Goal: Transaction & Acquisition: Download file/media

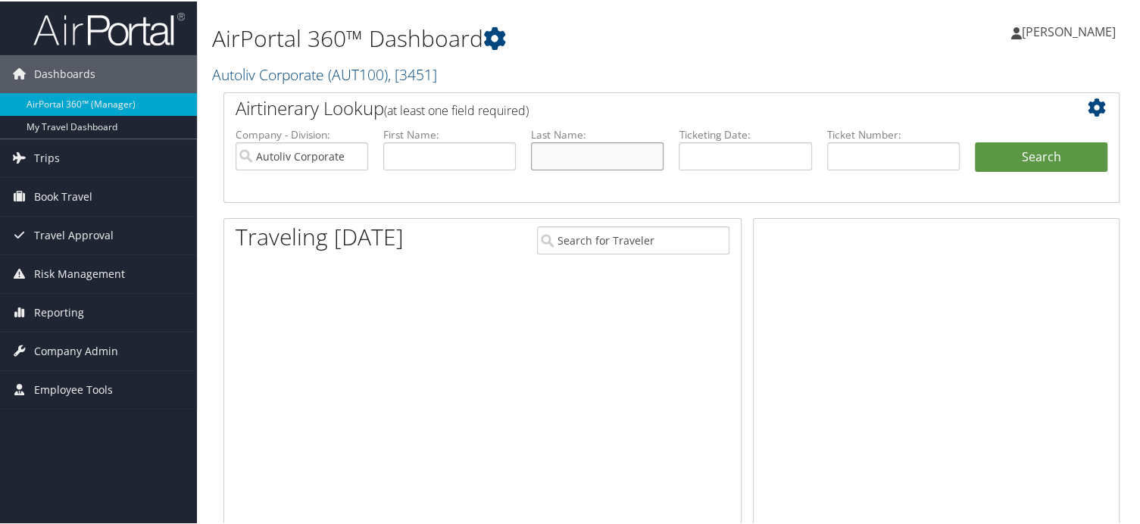
drag, startPoint x: 0, startPoint y: 0, endPoint x: 572, endPoint y: 149, distance: 591.1
click at [572, 149] on input "text" at bounding box center [597, 155] width 133 height 28
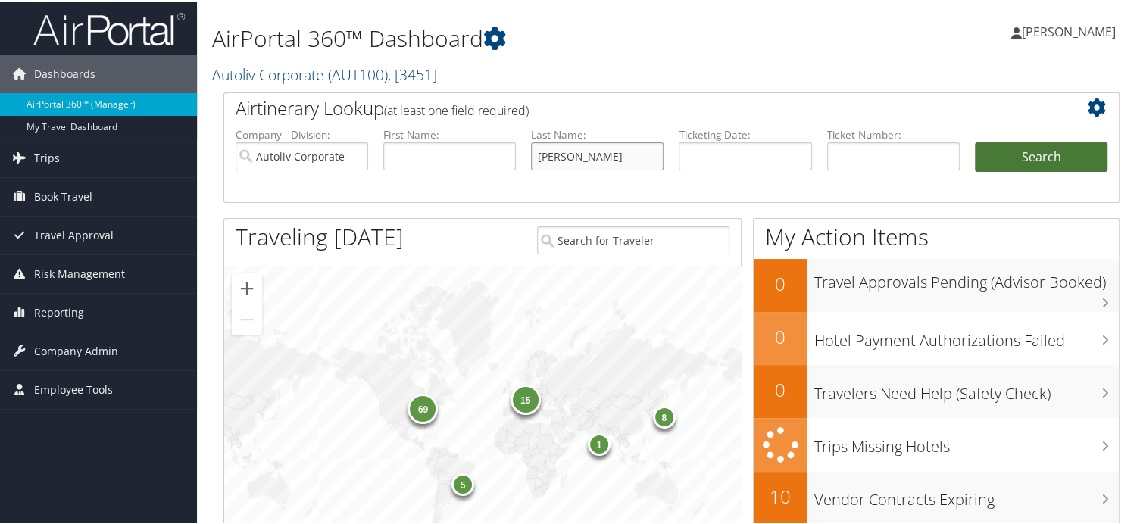
type input "[PERSON_NAME]"
click at [1053, 154] on button "Search" at bounding box center [1041, 156] width 133 height 30
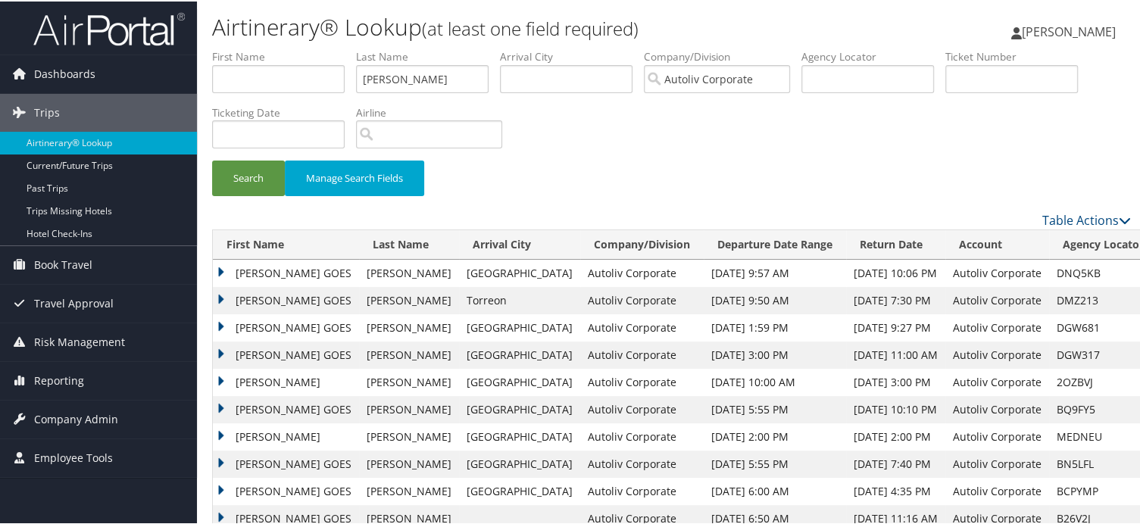
click at [221, 270] on td "[PERSON_NAME] GOES" at bounding box center [286, 271] width 146 height 27
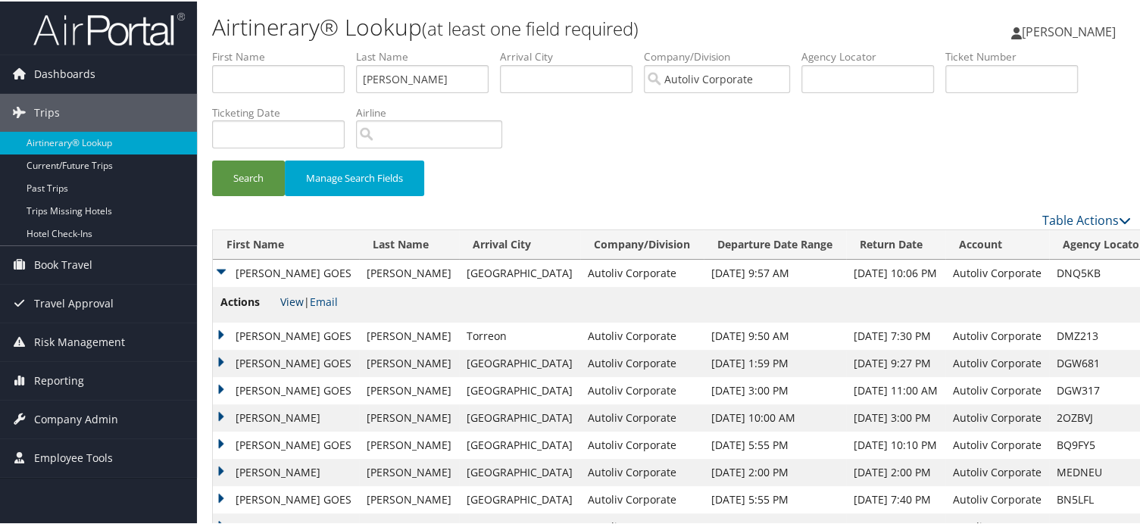
click at [291, 303] on link "View" at bounding box center [291, 300] width 23 height 14
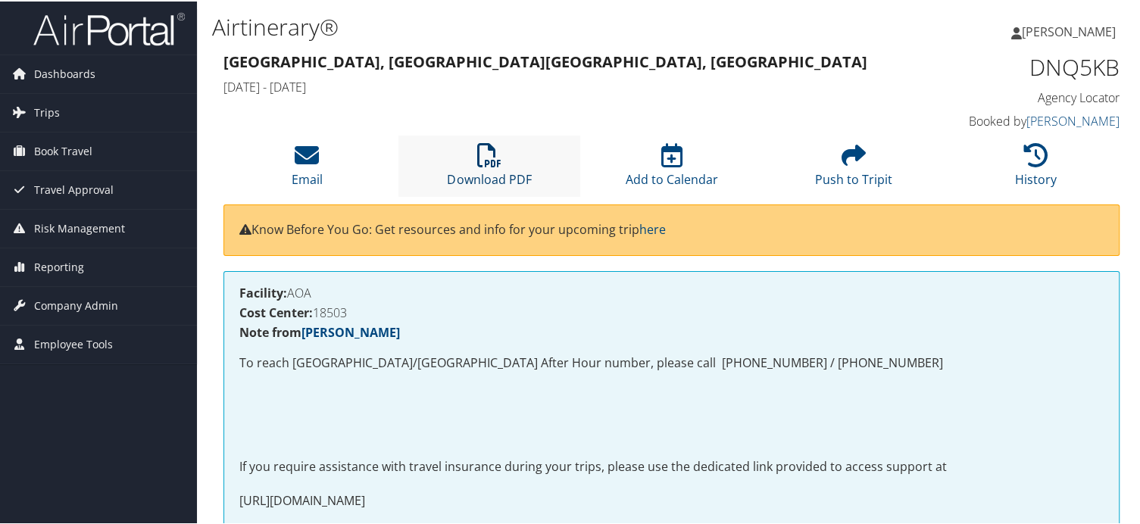
click at [493, 170] on link "Download PDF" at bounding box center [489, 168] width 84 height 36
